Goal: Information Seeking & Learning: Learn about a topic

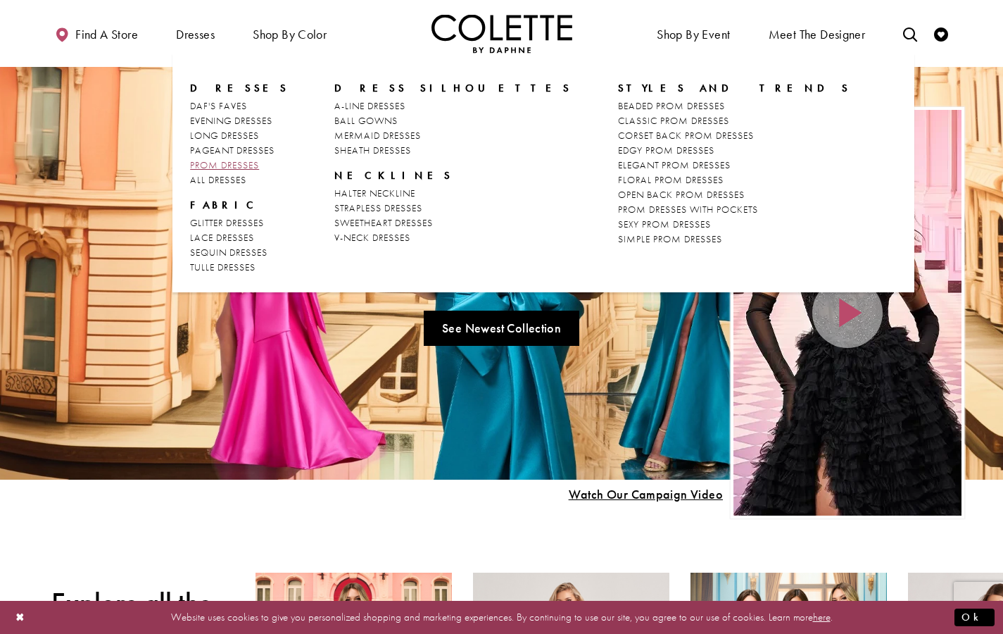
click at [237, 163] on span "PROM DRESSES" at bounding box center [224, 164] width 69 height 13
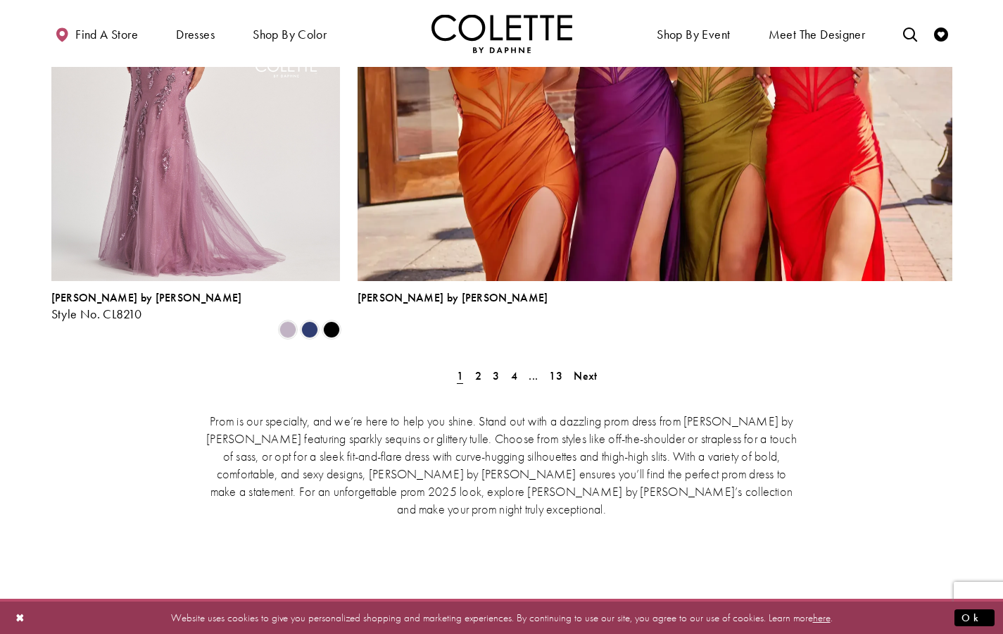
scroll to position [3179, 0]
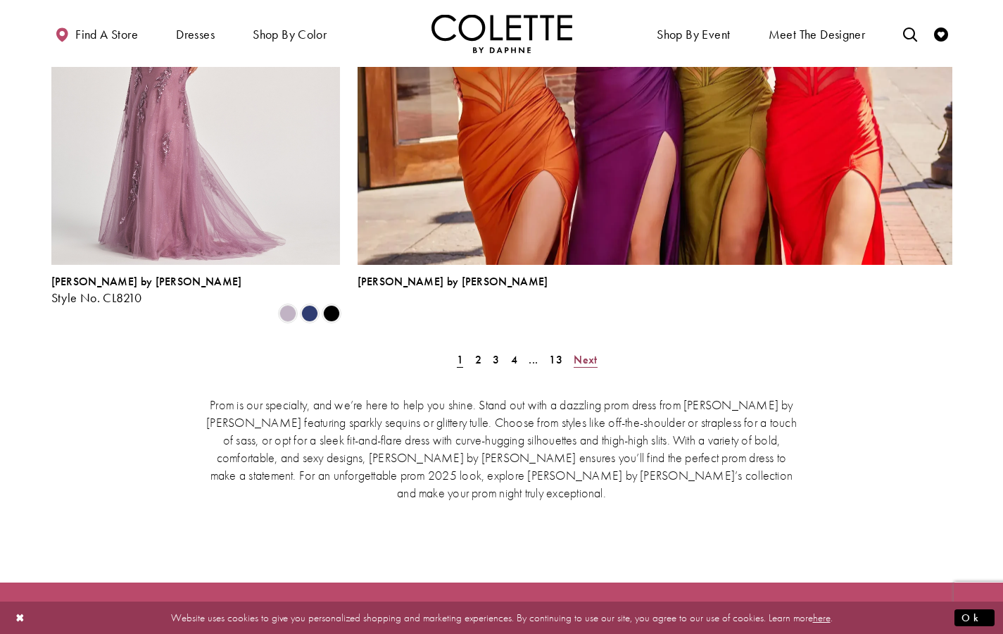
click at [584, 352] on span "Next" at bounding box center [585, 359] width 23 height 15
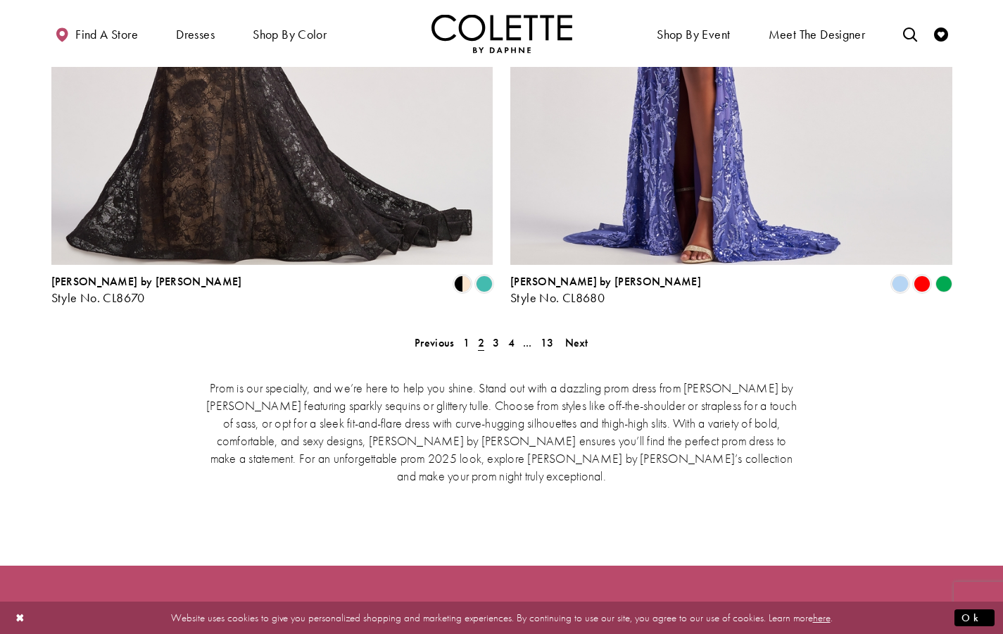
scroll to position [2862, 0]
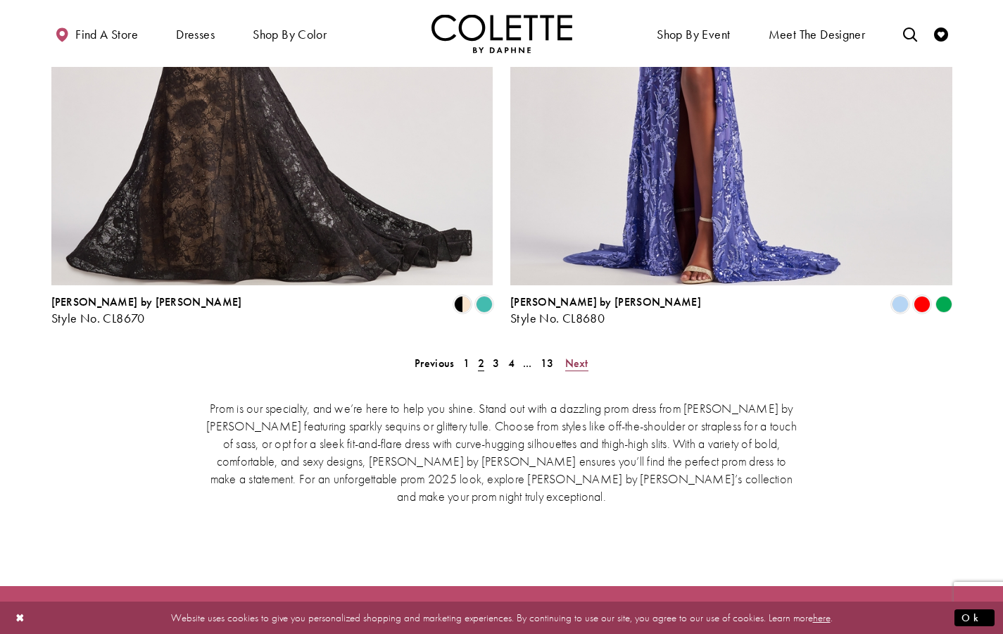
click at [578, 356] on span "Next" at bounding box center [576, 363] width 23 height 15
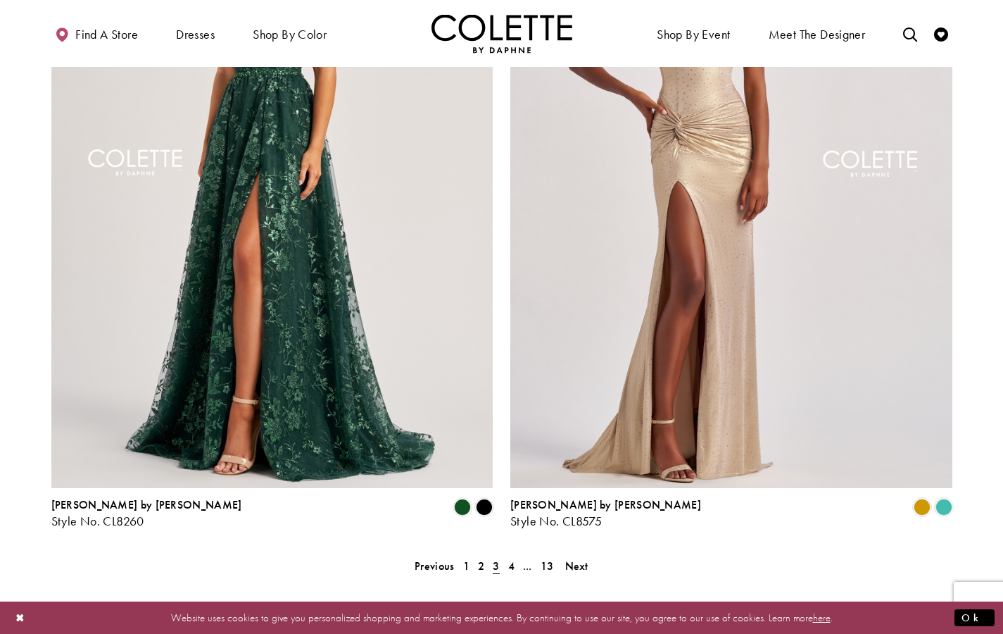
scroll to position [2655, 0]
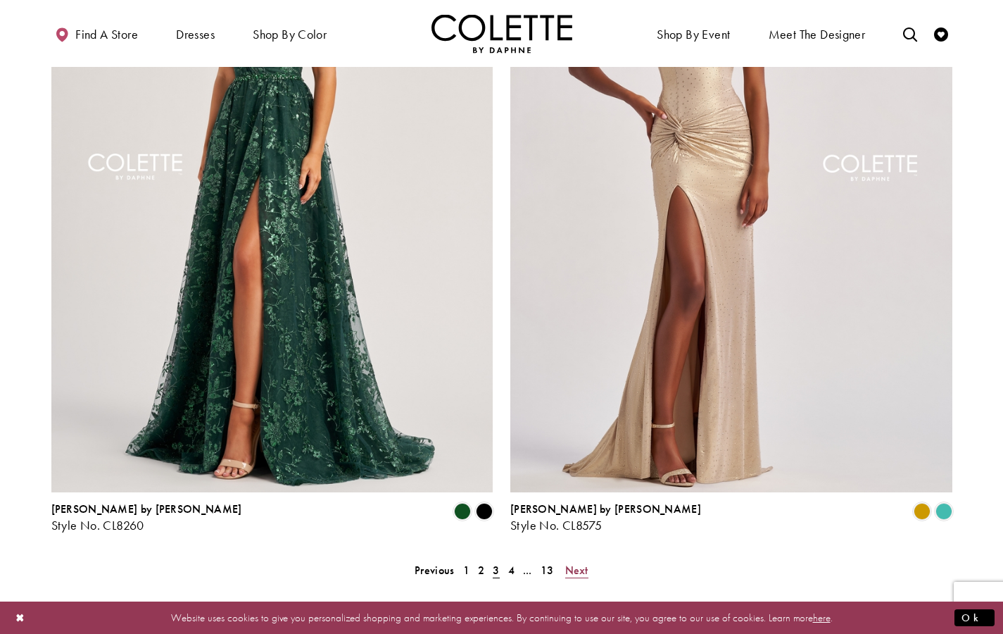
click at [580, 563] on span "Next" at bounding box center [576, 570] width 23 height 15
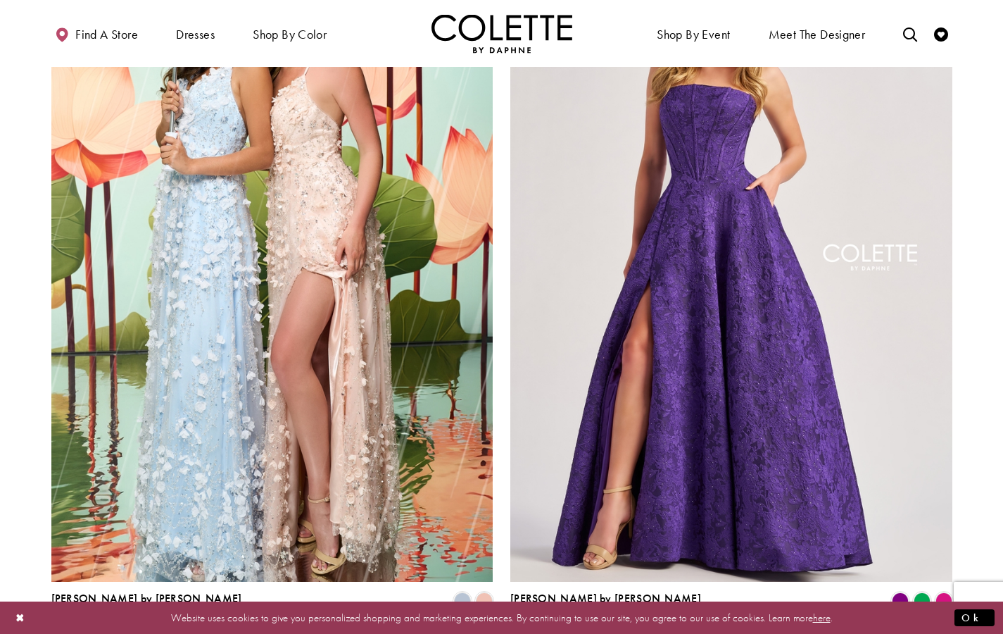
scroll to position [2683, 0]
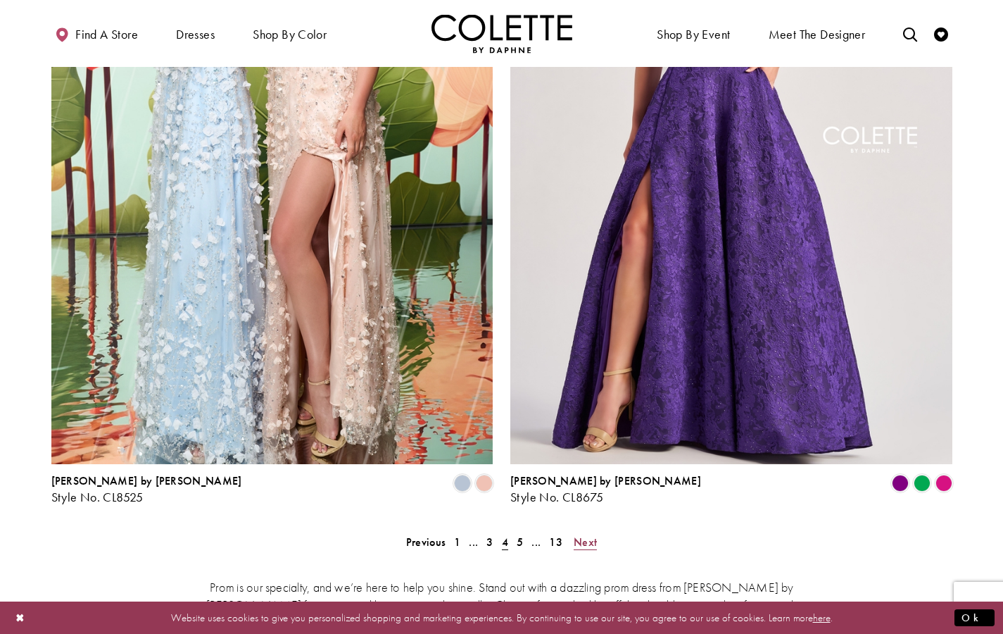
click at [584, 534] on span "Next" at bounding box center [585, 541] width 23 height 15
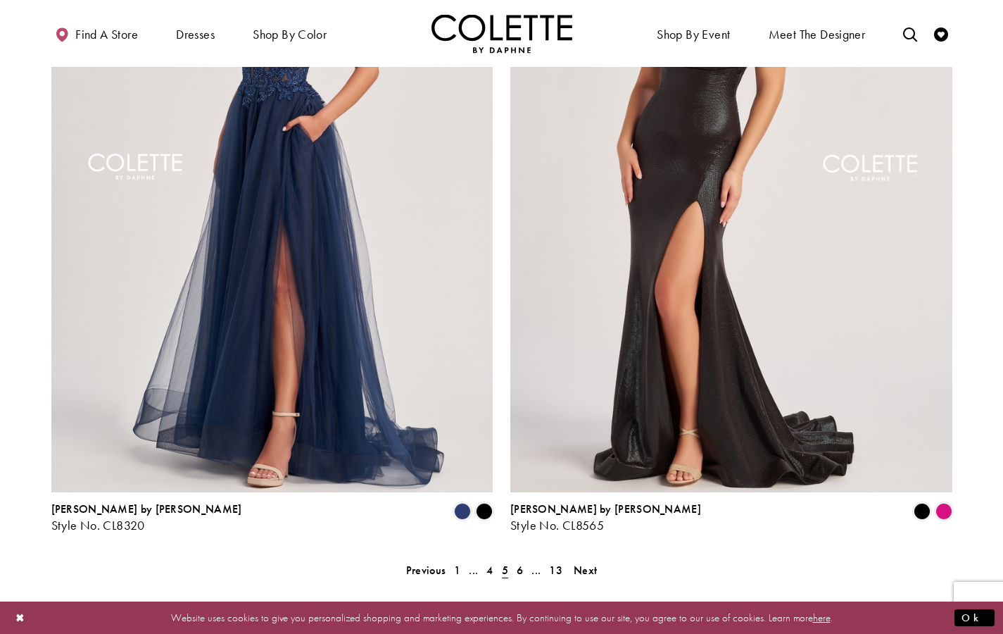
scroll to position [2647, 0]
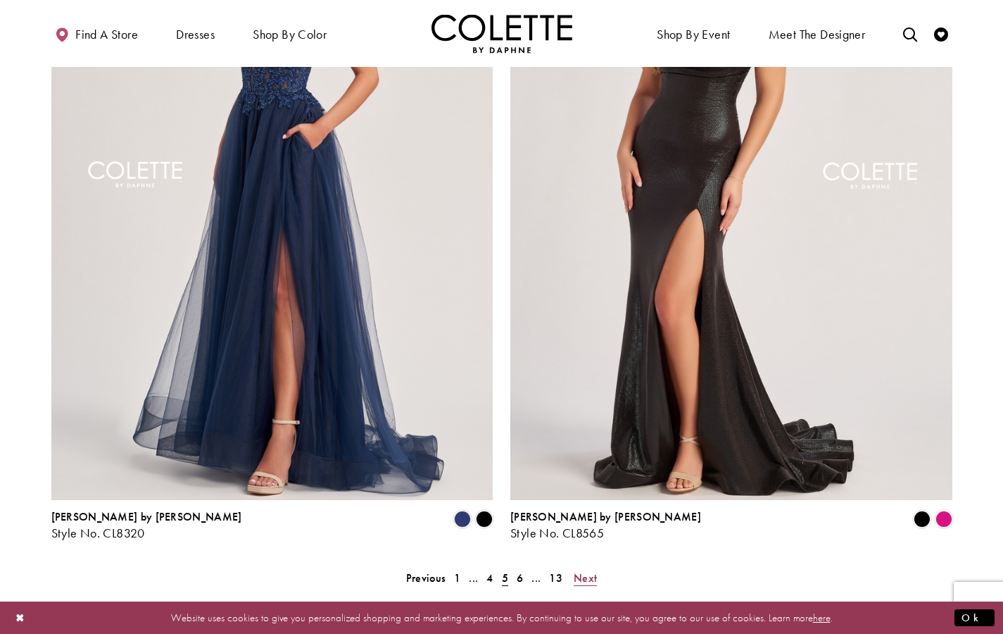
click at [586, 570] on span "Next" at bounding box center [585, 577] width 23 height 15
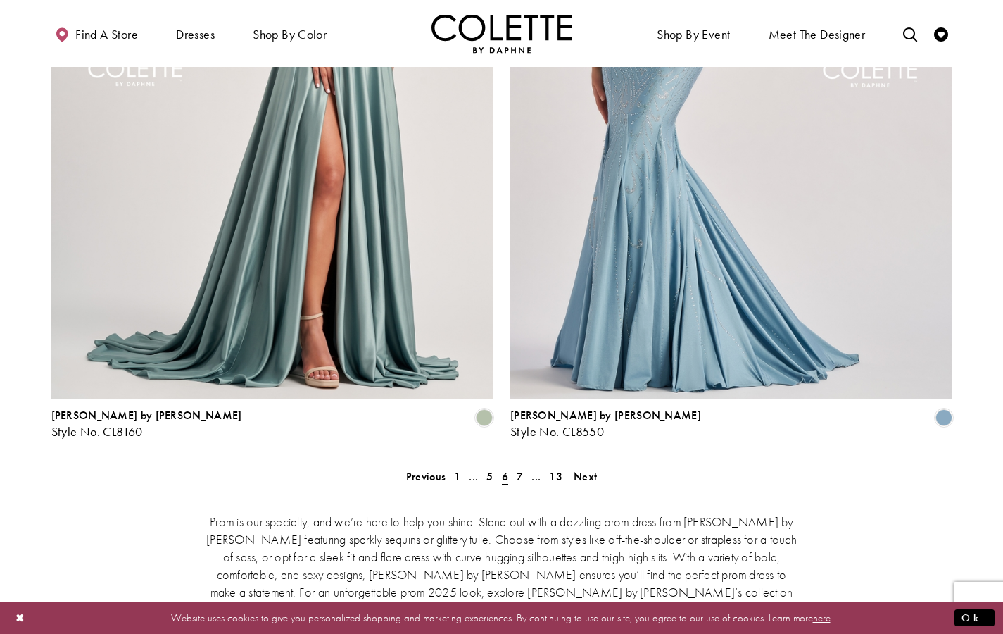
scroll to position [2854, 0]
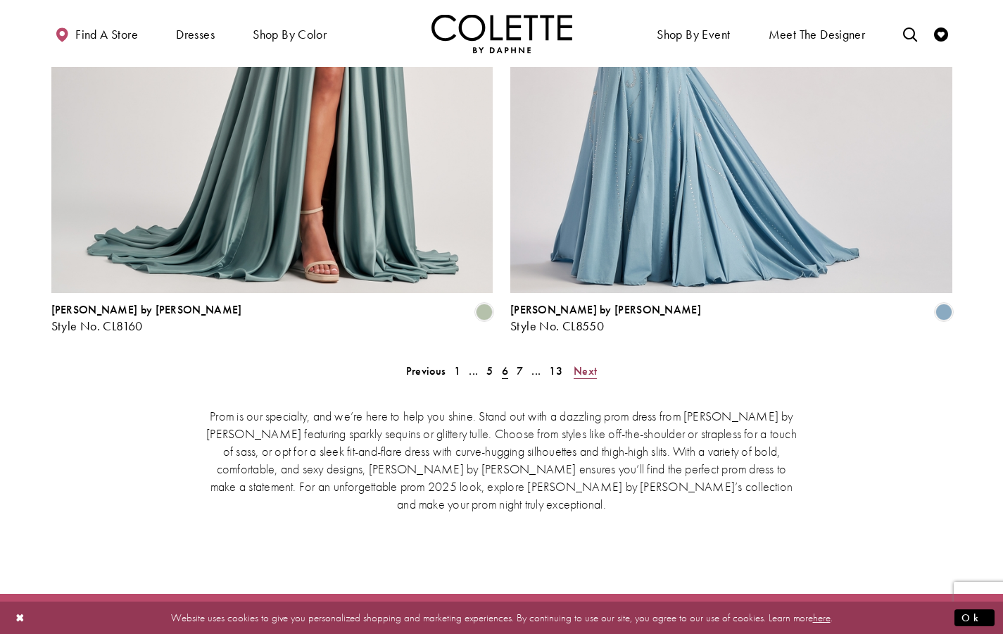
click at [584, 363] on span "Next" at bounding box center [585, 370] width 23 height 15
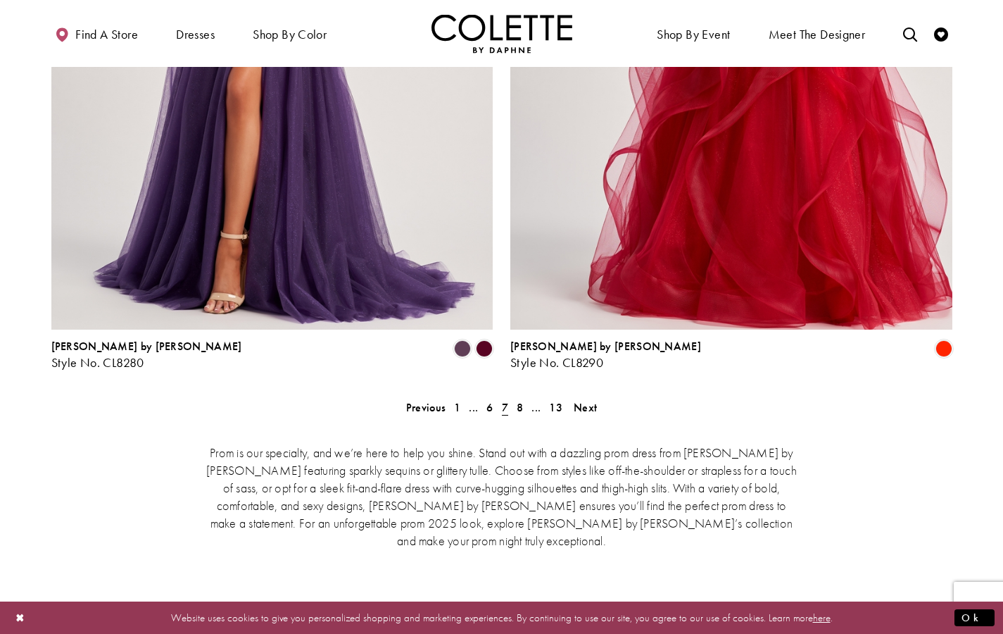
scroll to position [2878, 0]
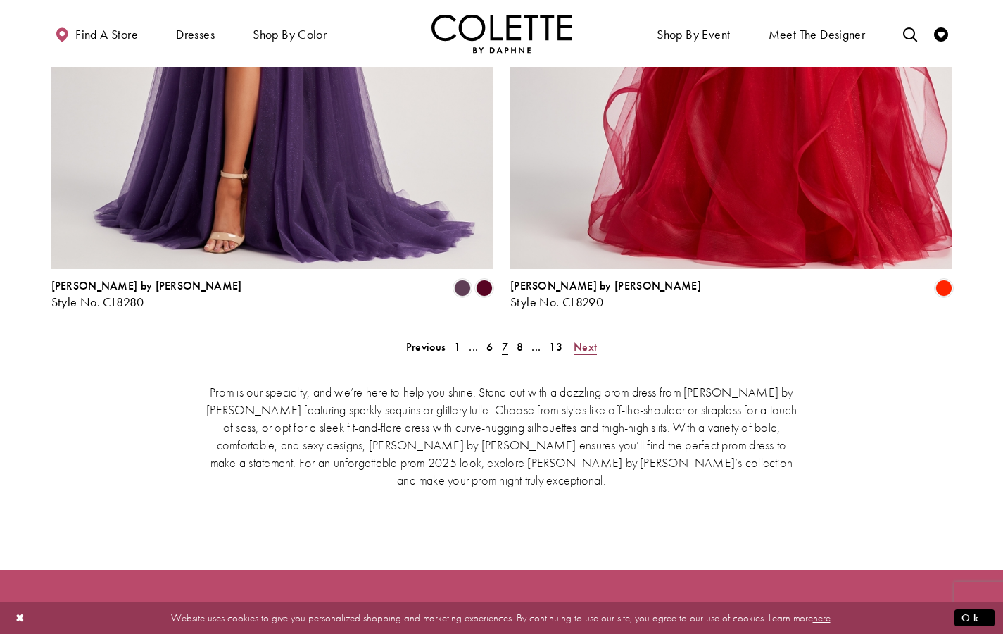
click at [584, 339] on span "Next" at bounding box center [585, 346] width 23 height 15
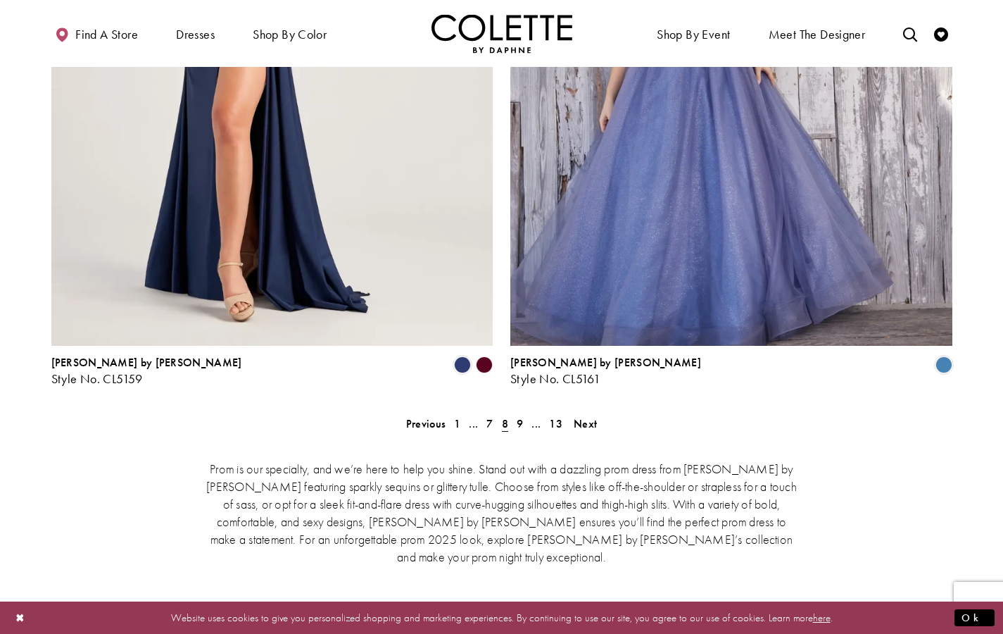
scroll to position [2797, 0]
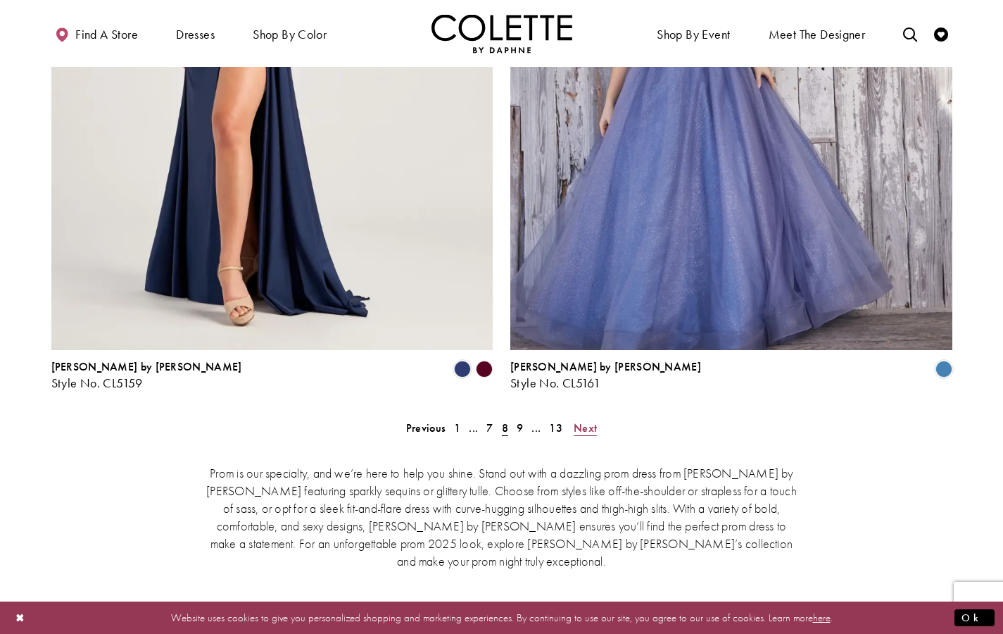
click at [588, 420] on span "Next" at bounding box center [585, 427] width 23 height 15
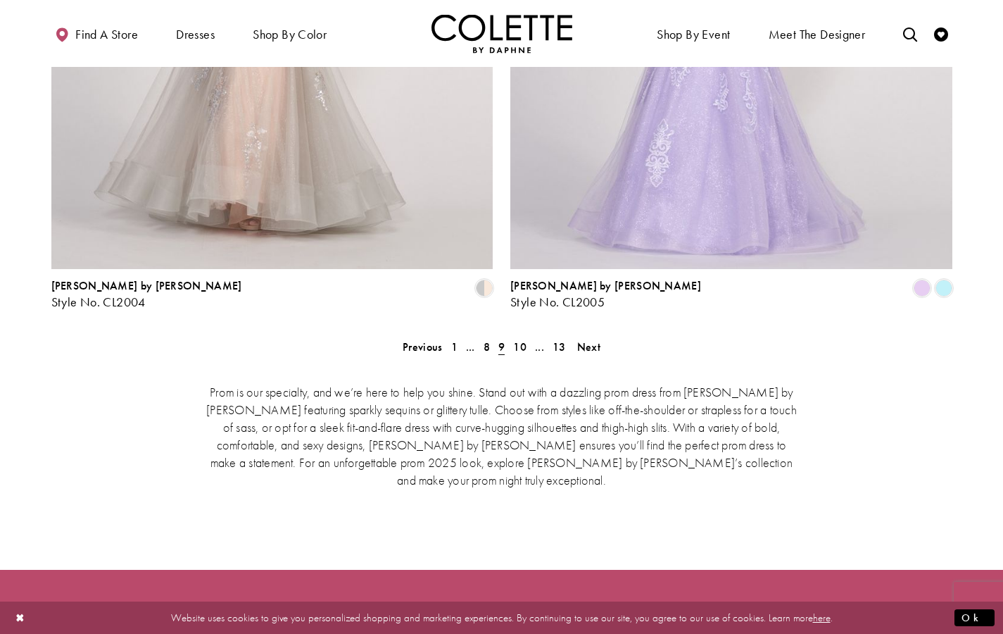
scroll to position [2939, 0]
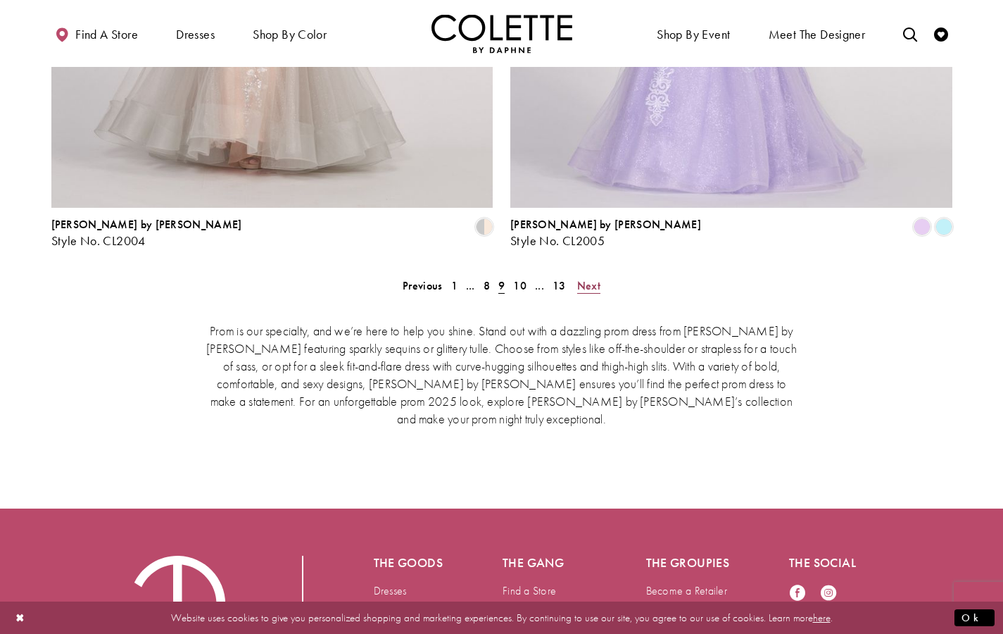
click at [584, 278] on span "Next" at bounding box center [588, 285] width 23 height 15
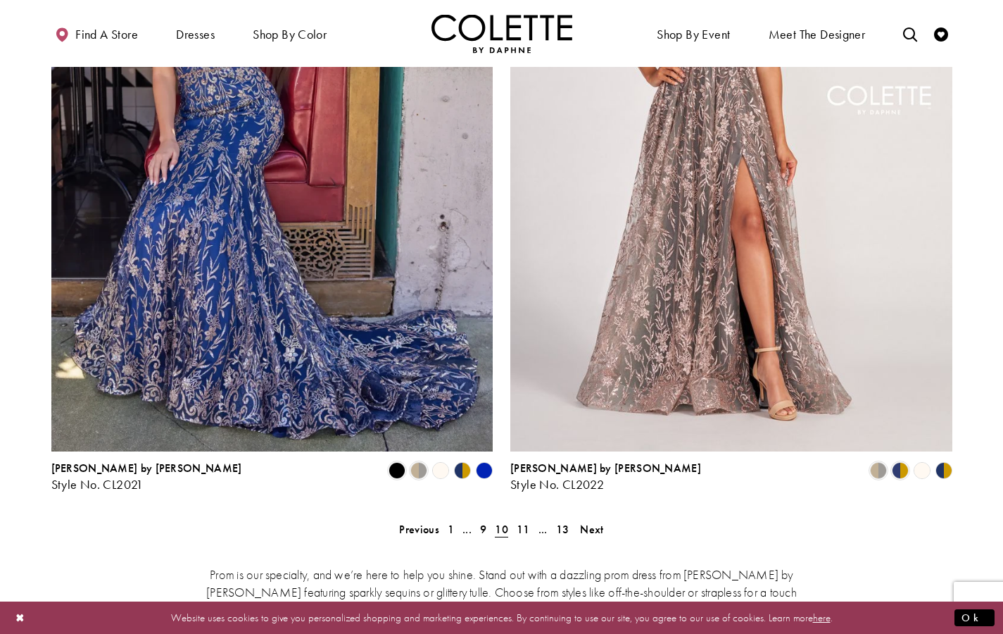
scroll to position [2675, 0]
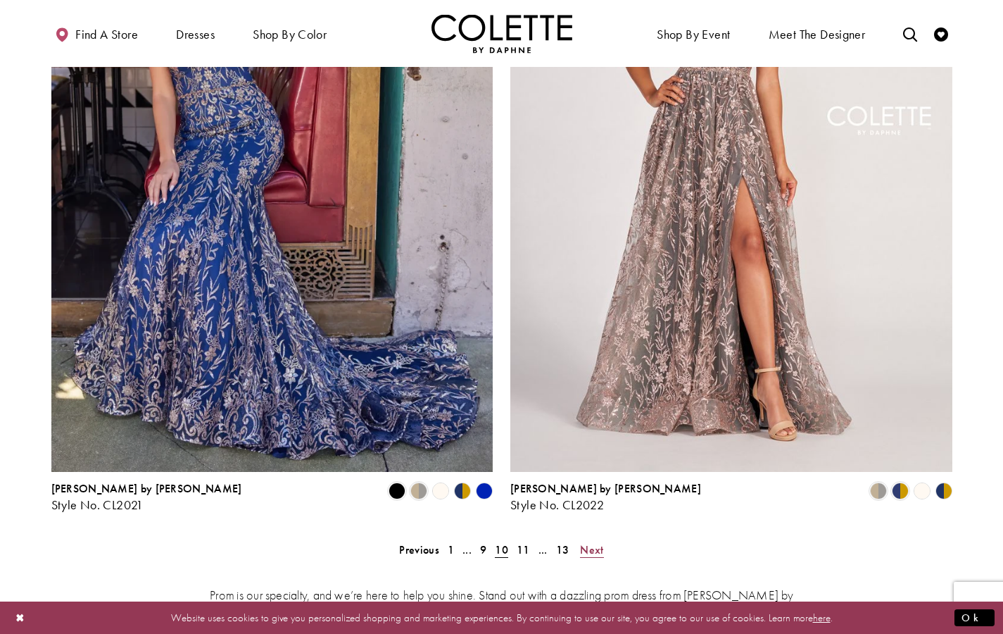
click at [592, 542] on span "Next" at bounding box center [591, 549] width 23 height 15
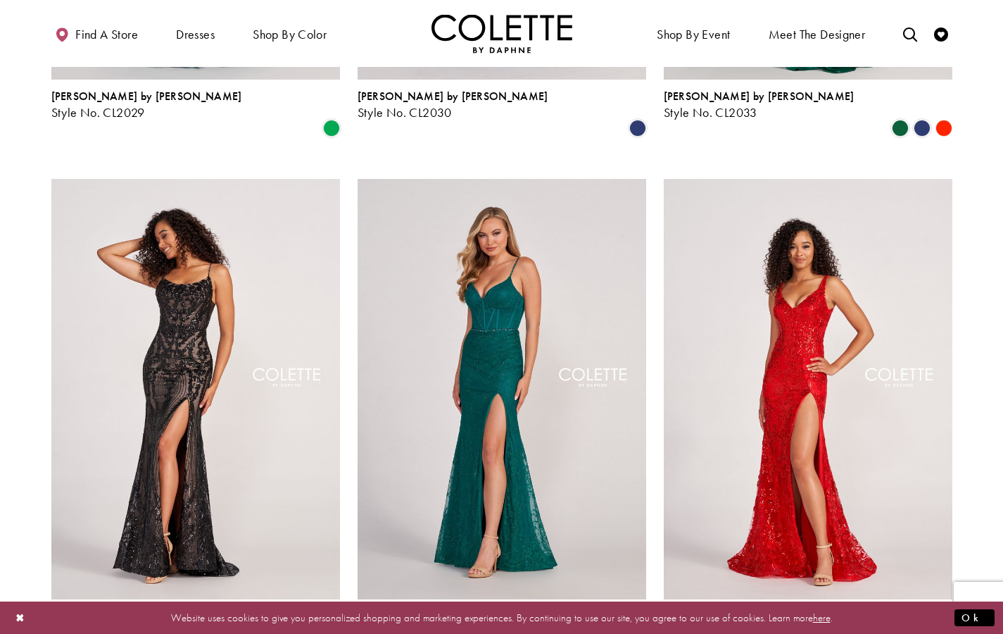
scroll to position [1819, 0]
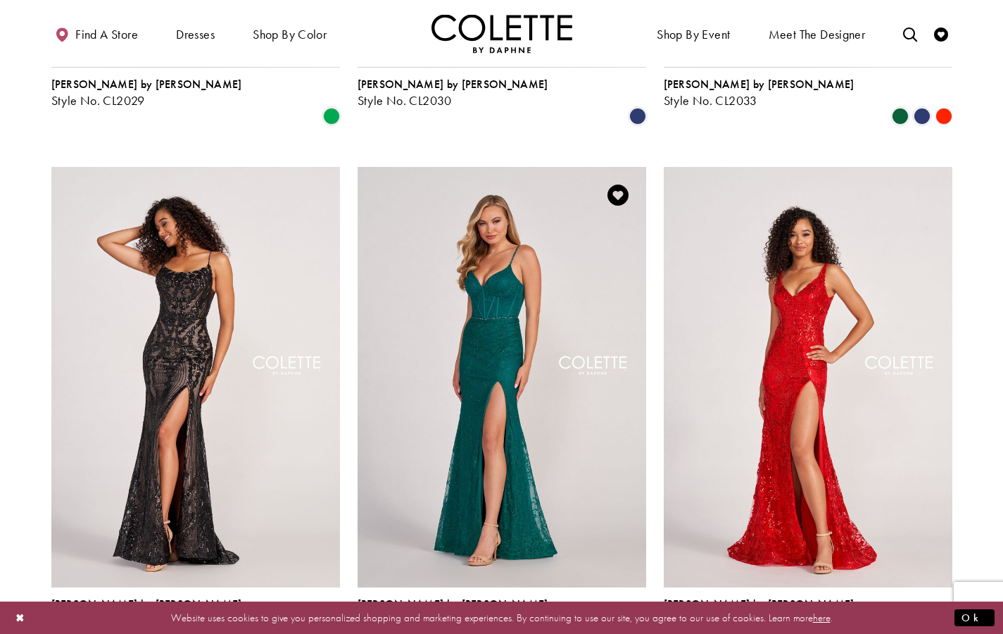
click at [637, 624] on polygon "Product List" at bounding box center [638, 635] width 22 height 22
click at [512, 276] on img "Visit Colette by Daphne Style No. CL2037 Page" at bounding box center [502, 377] width 289 height 420
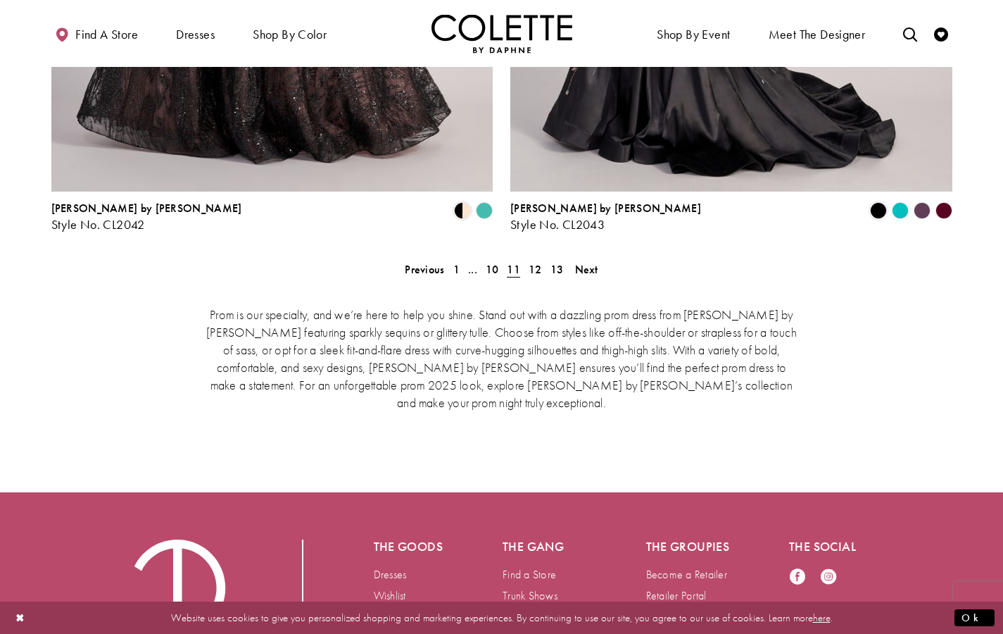
scroll to position [2960, 0]
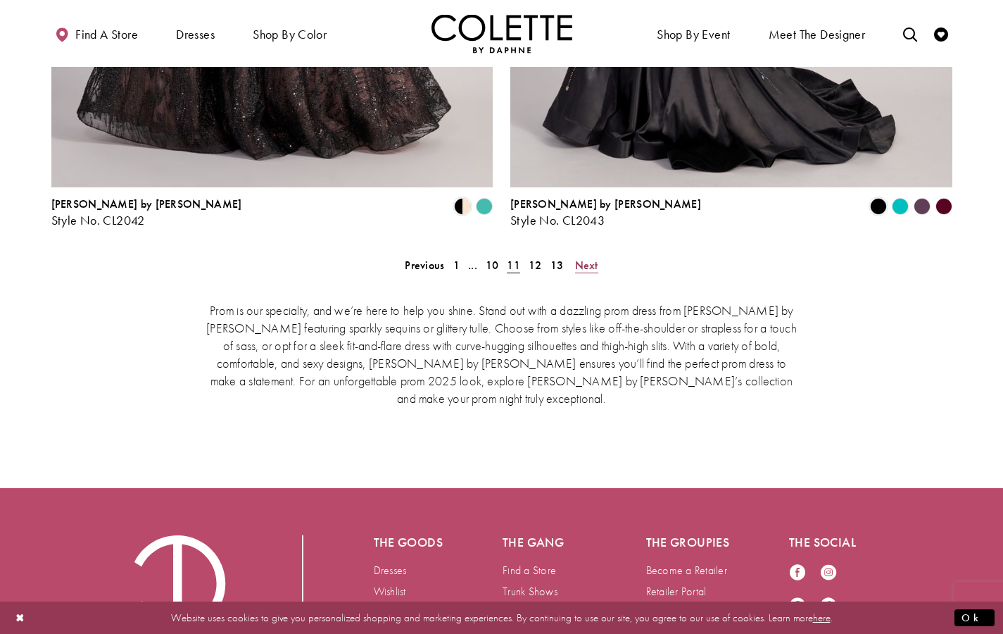
click at [586, 258] on span "Next" at bounding box center [586, 265] width 23 height 15
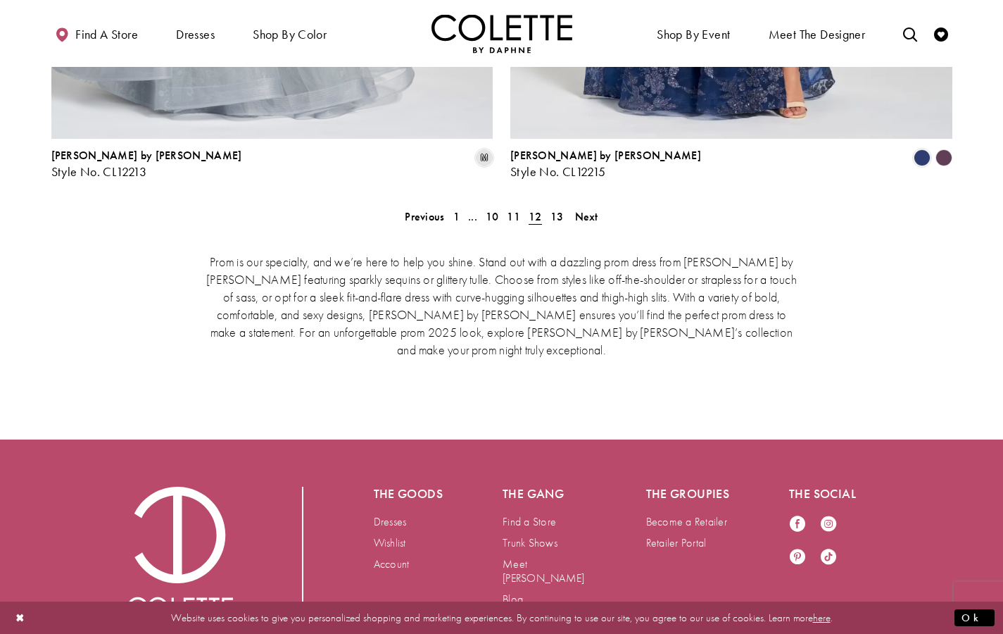
scroll to position [3012, 0]
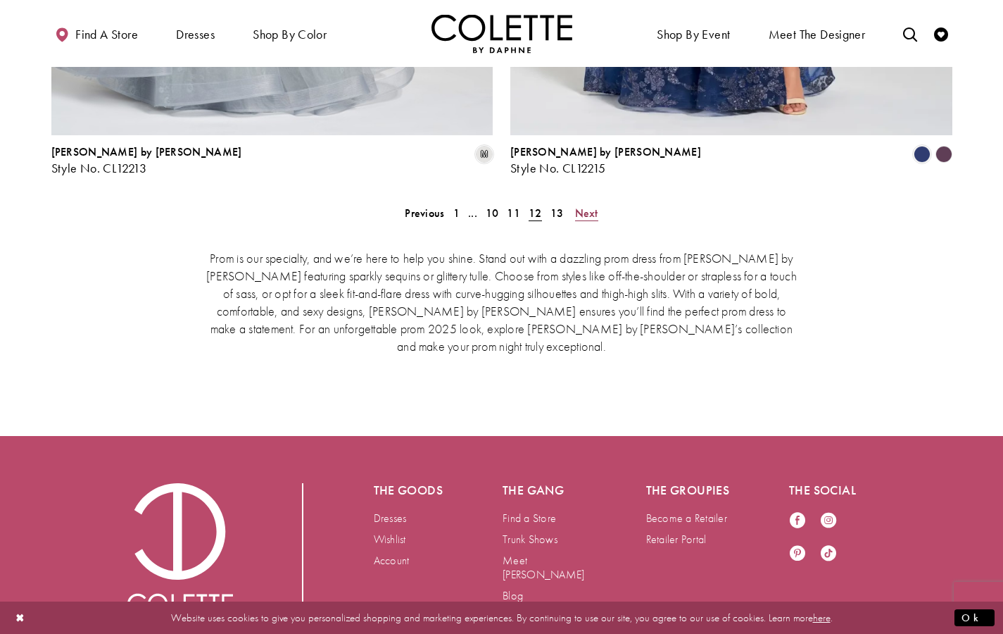
click at [587, 206] on span "Next" at bounding box center [586, 213] width 23 height 15
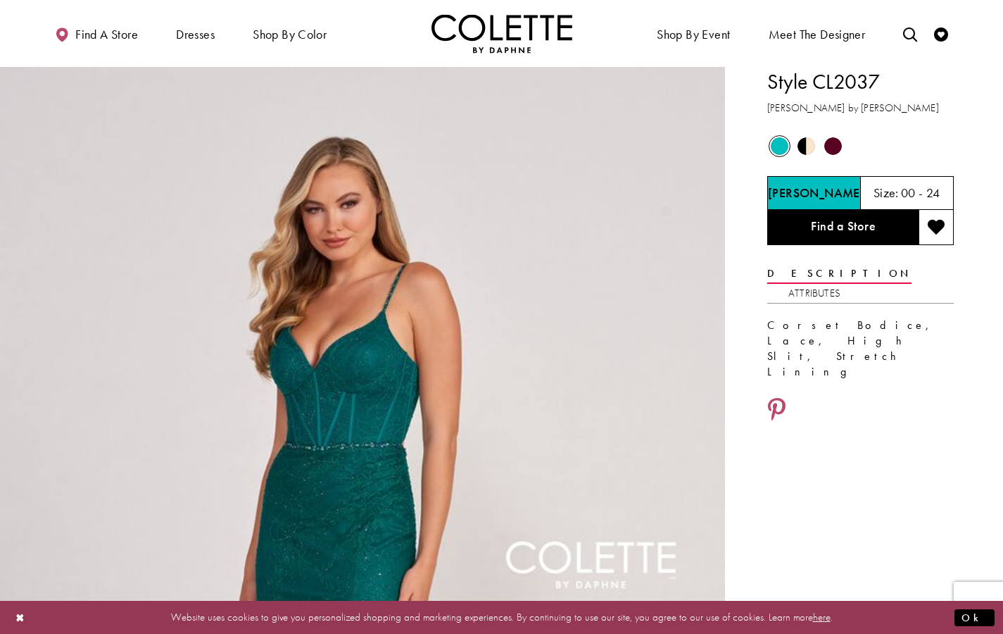
click at [829, 146] on span "Product color controls state depends on size chosen" at bounding box center [833, 146] width 18 height 18
click at [835, 148] on span "Product color controls state depends on size chosen" at bounding box center [833, 146] width 18 height 18
